Goal: Browse casually

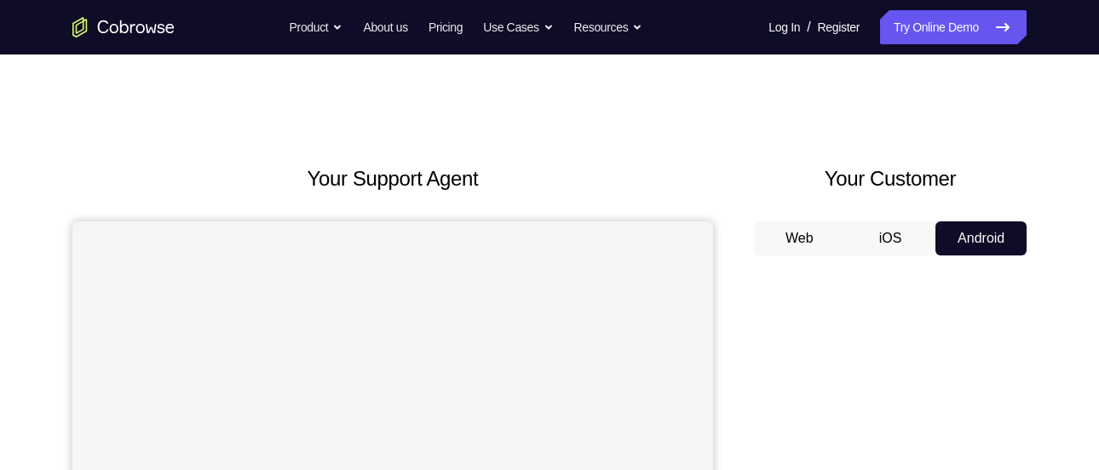
scroll to position [320, 0]
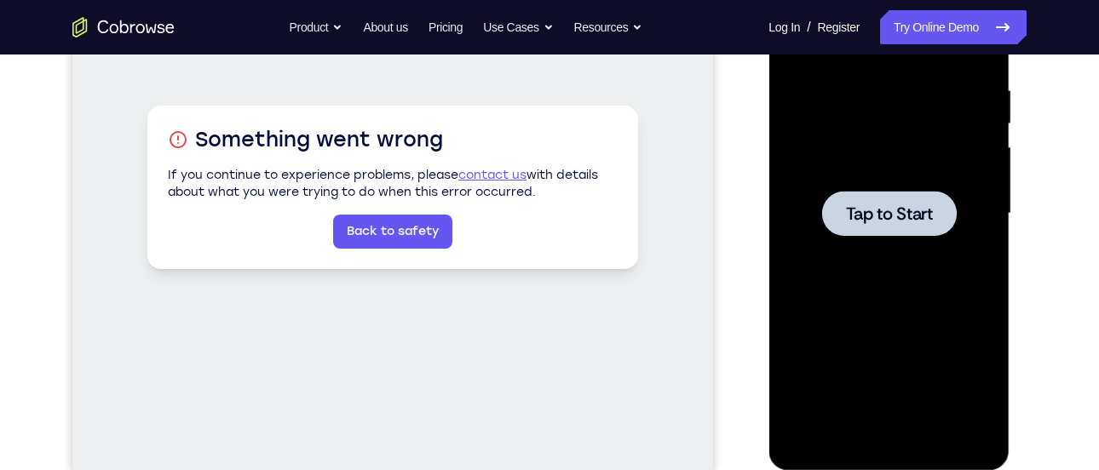
click at [891, 209] on span "Tap to Start" at bounding box center [888, 213] width 87 height 17
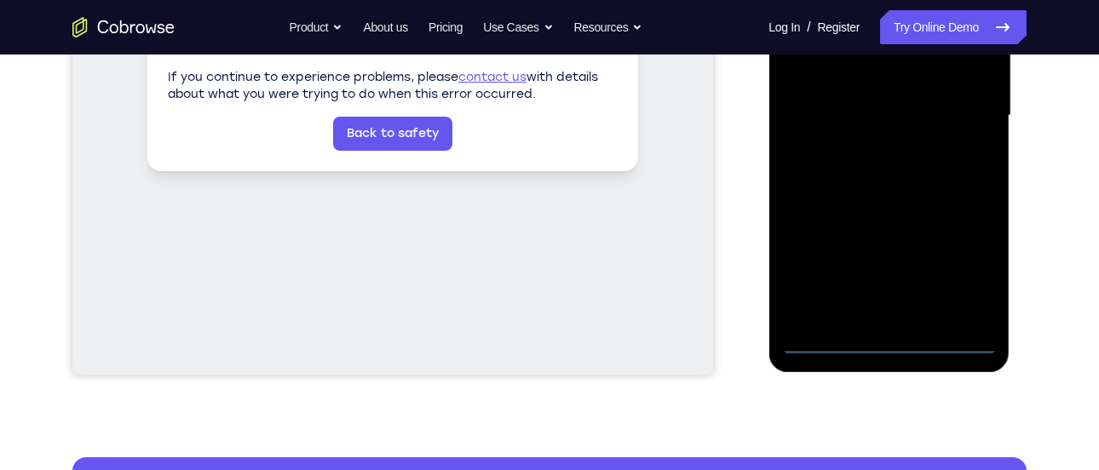
scroll to position [419, 0]
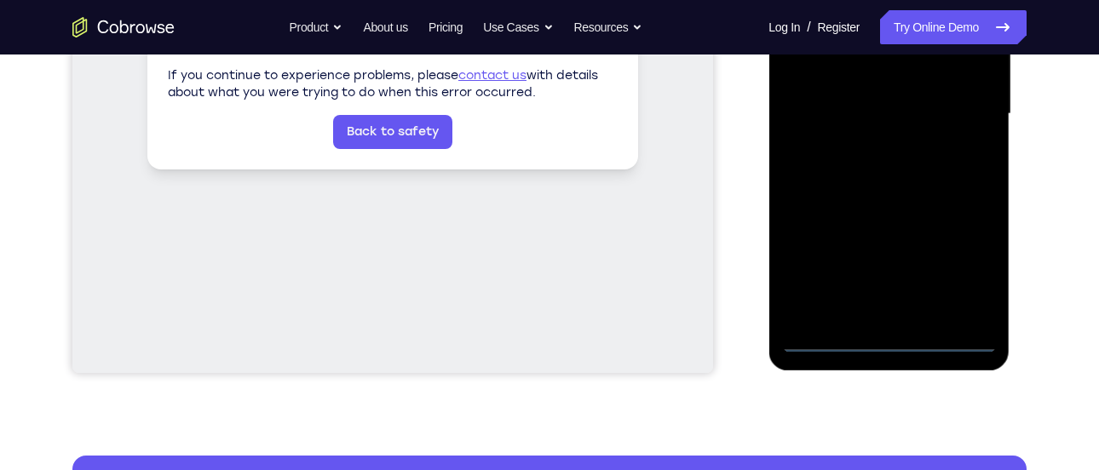
click at [894, 338] on div at bounding box center [888, 114] width 215 height 477
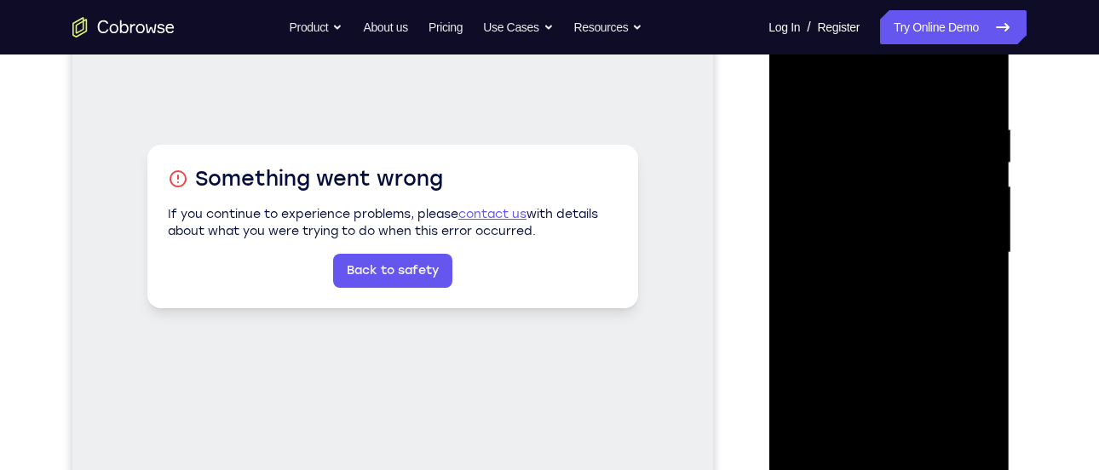
scroll to position [280, 0]
click at [958, 399] on div at bounding box center [888, 253] width 215 height 477
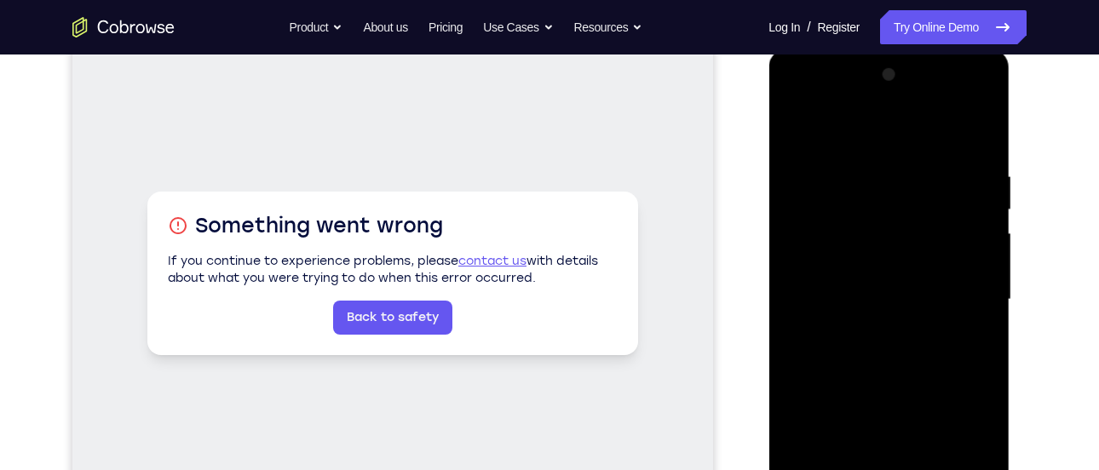
scroll to position [233, 0]
click at [978, 104] on div at bounding box center [888, 300] width 215 height 477
click at [821, 100] on div at bounding box center [888, 300] width 215 height 477
click at [812, 99] on div at bounding box center [888, 300] width 215 height 477
click at [965, 287] on div at bounding box center [888, 300] width 215 height 477
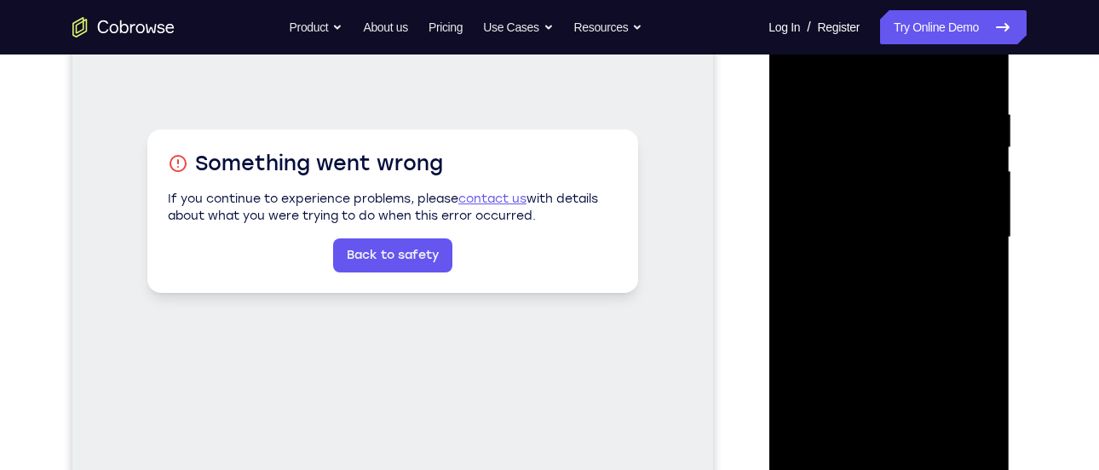
scroll to position [283, 0]
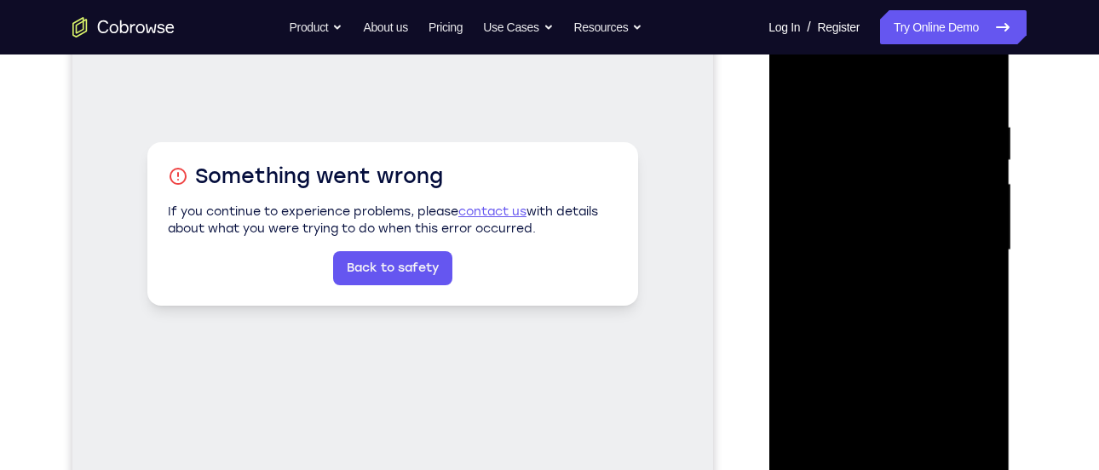
click at [868, 280] on div at bounding box center [888, 250] width 215 height 477
click at [847, 232] on div at bounding box center [888, 250] width 215 height 477
click at [834, 219] on div at bounding box center [888, 250] width 215 height 477
click at [860, 247] on div at bounding box center [888, 250] width 215 height 477
click at [981, 108] on div at bounding box center [888, 250] width 215 height 477
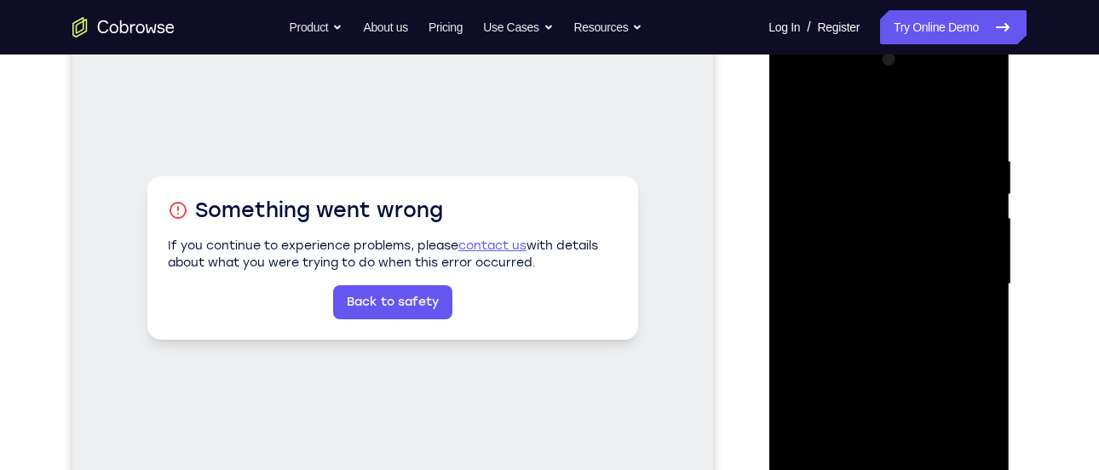
scroll to position [248, 0]
click at [974, 134] on div at bounding box center [888, 285] width 215 height 477
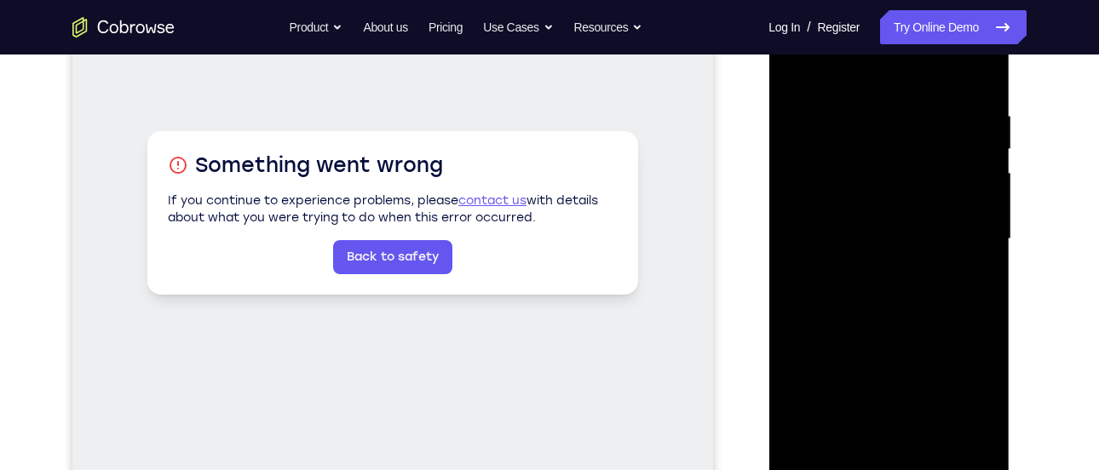
scroll to position [295, 0]
click at [932, 439] on div at bounding box center [888, 238] width 215 height 477
click at [896, 332] on div at bounding box center [888, 238] width 215 height 477
click at [861, 205] on div at bounding box center [888, 238] width 215 height 477
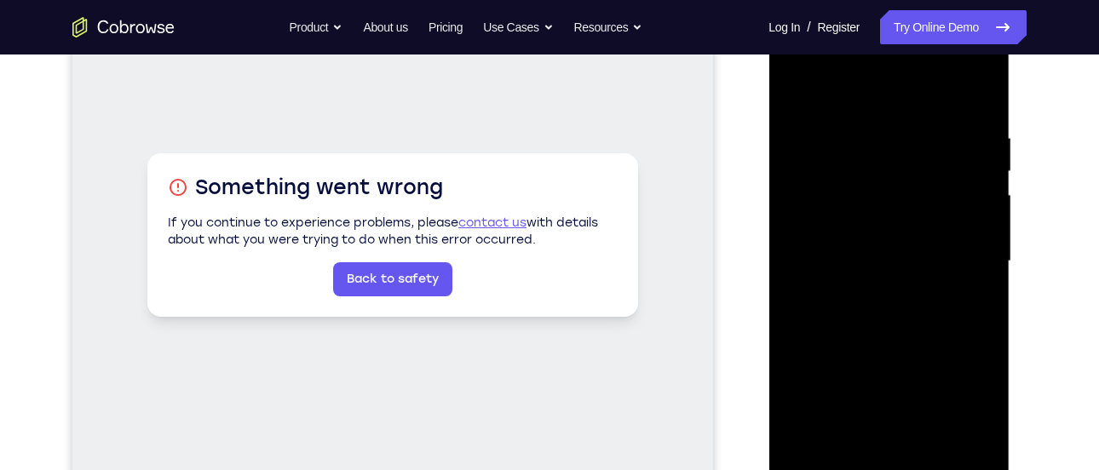
scroll to position [271, 0]
